Goal: Task Accomplishment & Management: Complete application form

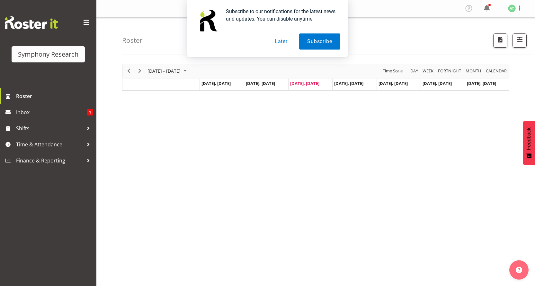
click at [279, 42] on button "Later" at bounding box center [281, 41] width 29 height 16
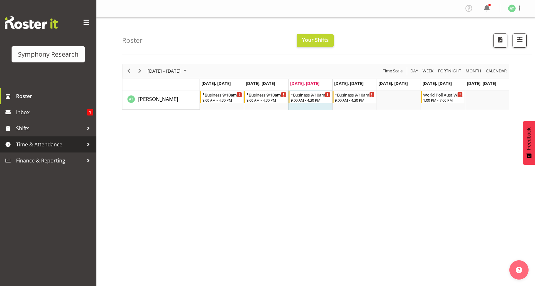
click at [46, 140] on span "Time & Attendance" at bounding box center [50, 145] width 68 height 10
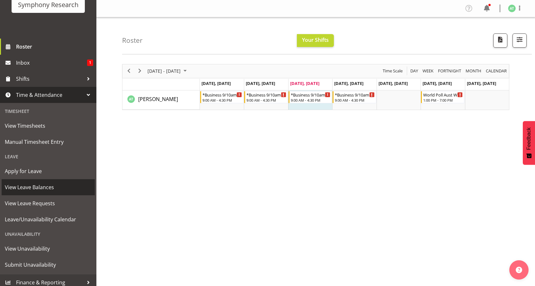
scroll to position [50, 0]
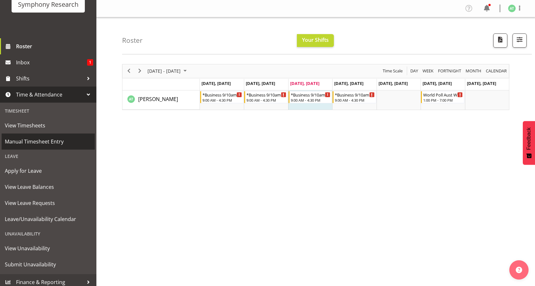
click at [33, 137] on span "Manual Timesheet Entry" at bounding box center [48, 142] width 87 height 10
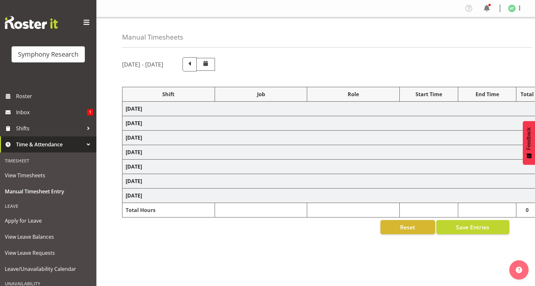
select select "26078"
select select "760"
select select "26078"
select select "10733"
select select "47"
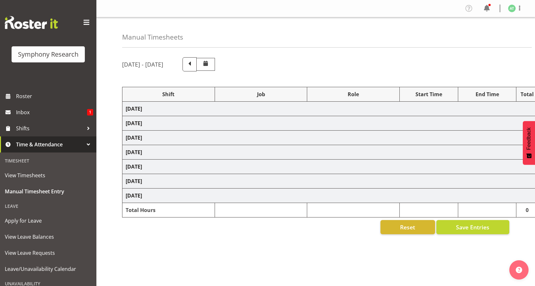
select select "26078"
select select "10499"
select select "47"
select select "26078"
select select "10733"
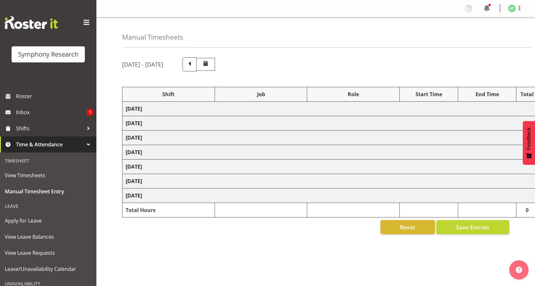
select select "26078"
select select "10527"
select select "47"
select select "26078"
select select "10733"
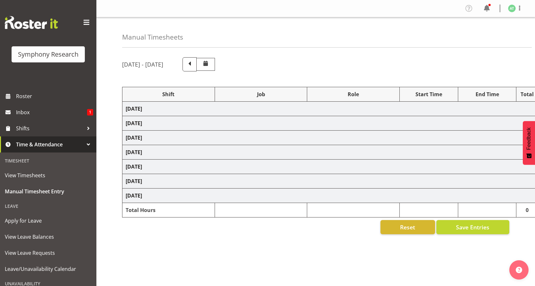
select select "47"
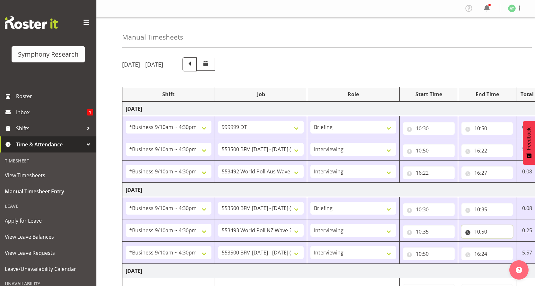
click at [480, 225] on input "10:50" at bounding box center [488, 231] width 52 height 13
click at [508, 242] on select "00 01 02 03 04 05 06 07 08 09 10 11 12 13 14 15 16 17 18 19 20 21 22 23" at bounding box center [505, 248] width 14 height 13
select select "11"
click at [503, 242] on select "00 01 02 03 04 05 06 07 08 09 10 11 12 13 14 15 16 17 18 19 20 21 22 23" at bounding box center [505, 248] width 14 height 13
type input "11:50"
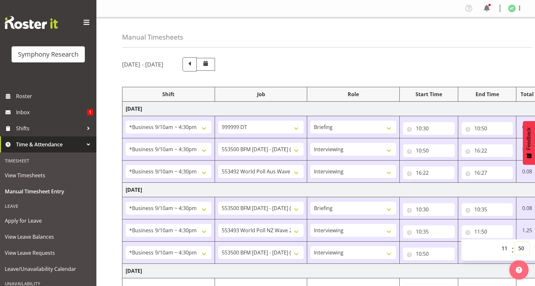
click at [522, 242] on select "00 01 02 03 04 05 06 07 08 09 10 11 12 13 14 15 16 17 18 19 20 21 22 23 24 25 2…" at bounding box center [522, 248] width 14 height 13
select select "40"
click at [515, 242] on select "00 01 02 03 04 05 06 07 08 09 10 11 12 13 14 15 16 17 18 19 20 21 22 23 24 25 2…" at bounding box center [522, 248] width 14 height 13
type input "11:40"
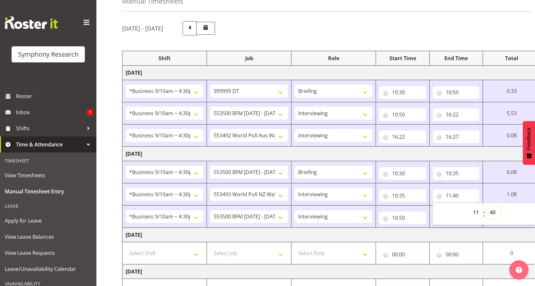
scroll to position [129, 0]
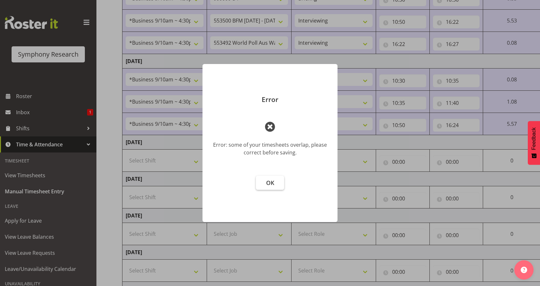
click at [273, 179] on span "OK" at bounding box center [270, 183] width 8 height 8
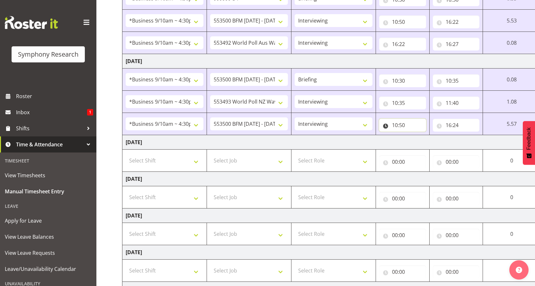
click at [400, 119] on input "10:50" at bounding box center [402, 125] width 47 height 13
click at [445, 135] on select "00 01 02 03 04 05 06 07 08 09 10 11 12 13 14 15 16 17 18 19 20 21 22 23 24 25 2…" at bounding box center [440, 141] width 14 height 13
select select "11"
click at [440, 135] on select "00 01 02 03 04 05 06 07 08 09 10 11 12 13 14 15 16 17 18 19 20 21 22 23 24 25 2…" at bounding box center [440, 141] width 14 height 13
type input "10:11"
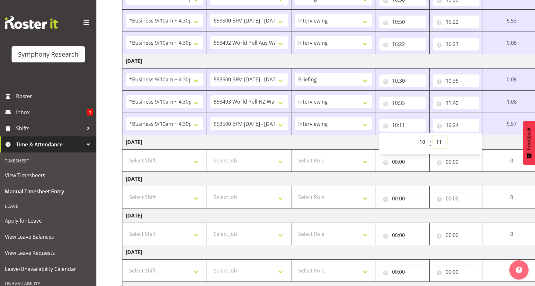
click at [446, 135] on select "00 01 02 03 04 05 06 07 08 09 10 11 12 13 14 15 16 17 18 19 20 21 22 23 24 25 2…" at bounding box center [440, 141] width 14 height 13
click at [431, 135] on select "00 01 02 03 04 05 06 07 08 09 10 11 12 13 14 15 16 17 18 19 20 21 22 23" at bounding box center [423, 141] width 14 height 13
select select "11"
click at [428, 135] on select "00 01 02 03 04 05 06 07 08 09 10 11 12 13 14 15 16 17 18 19 20 21 22 23" at bounding box center [423, 141] width 14 height 13
type input "11:11"
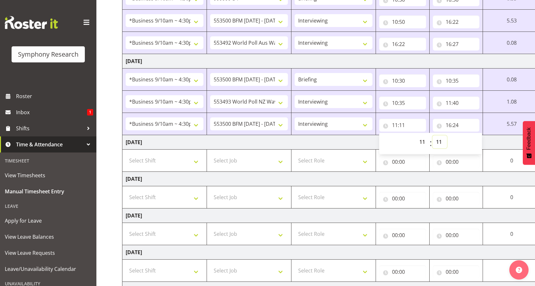
click at [446, 135] on select "00 01 02 03 04 05 06 07 08 09 10 11 12 13 14 15 16 17 18 19 20 21 22 23 24 25 2…" at bounding box center [440, 141] width 14 height 13
select select "40"
click at [440, 135] on select "00 01 02 03 04 05 06 07 08 09 10 11 12 13 14 15 16 17 18 19 20 21 22 23 24 25 2…" at bounding box center [440, 141] width 14 height 13
type input "11:40"
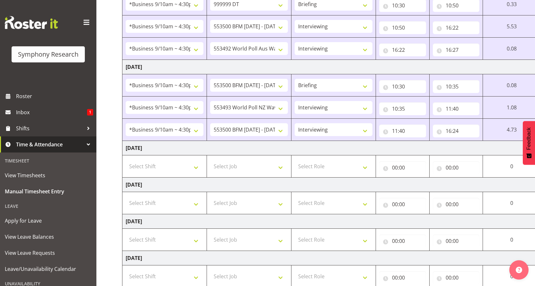
scroll to position [133, 0]
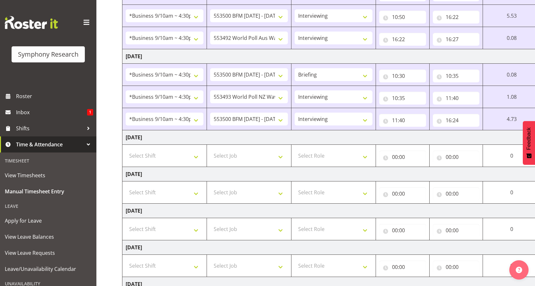
drag, startPoint x: 479, startPoint y: 269, endPoint x: 475, endPoint y: 269, distance: 4.2
